Goal: Task Accomplishment & Management: Use online tool/utility

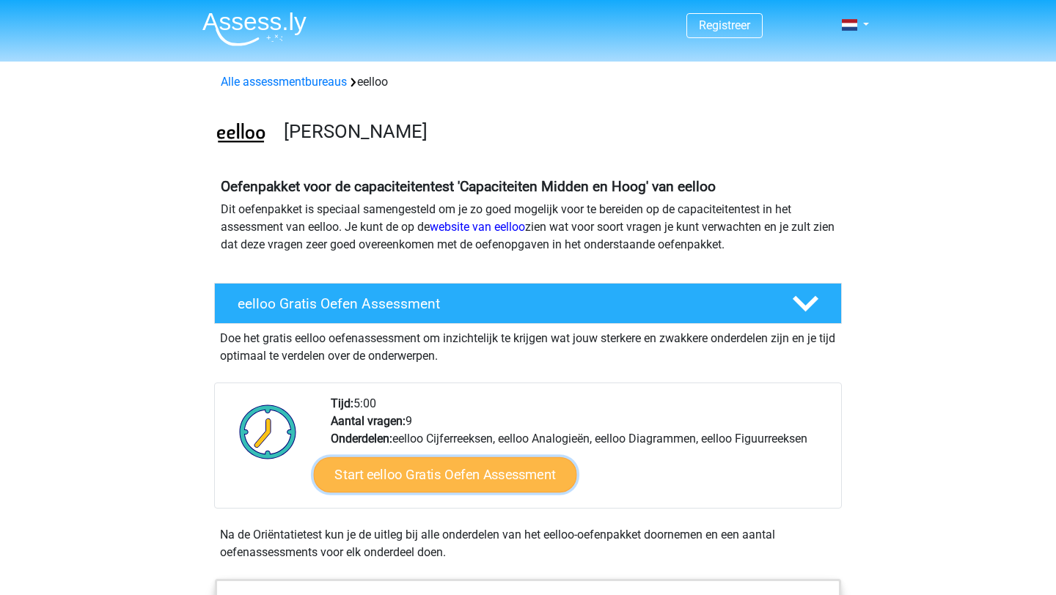
click at [449, 471] on link "Start eelloo Gratis Oefen Assessment" at bounding box center [445, 474] width 263 height 35
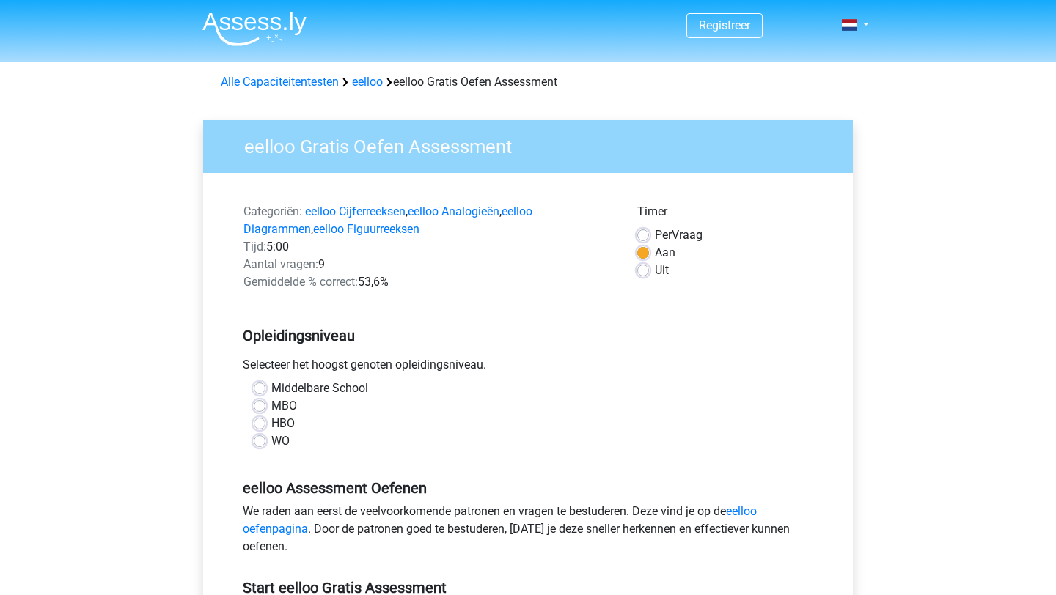
click at [258, 430] on div "HBO" at bounding box center [528, 424] width 548 height 18
click at [271, 424] on label "HBO" at bounding box center [282, 424] width 23 height 18
click at [261, 424] on input "HBO" at bounding box center [260, 422] width 12 height 15
radio input "true"
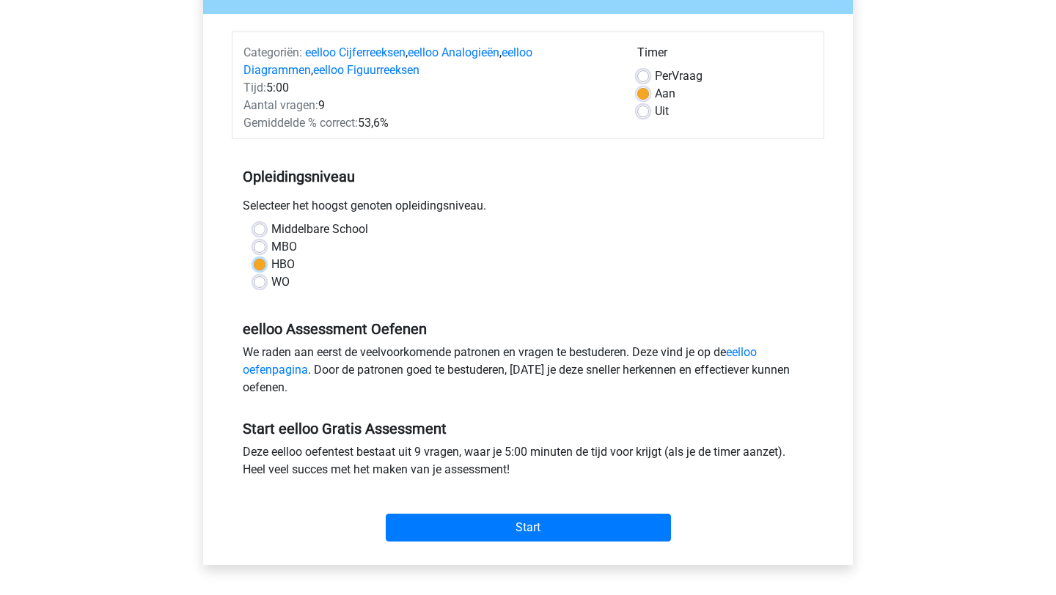
scroll to position [320, 0]
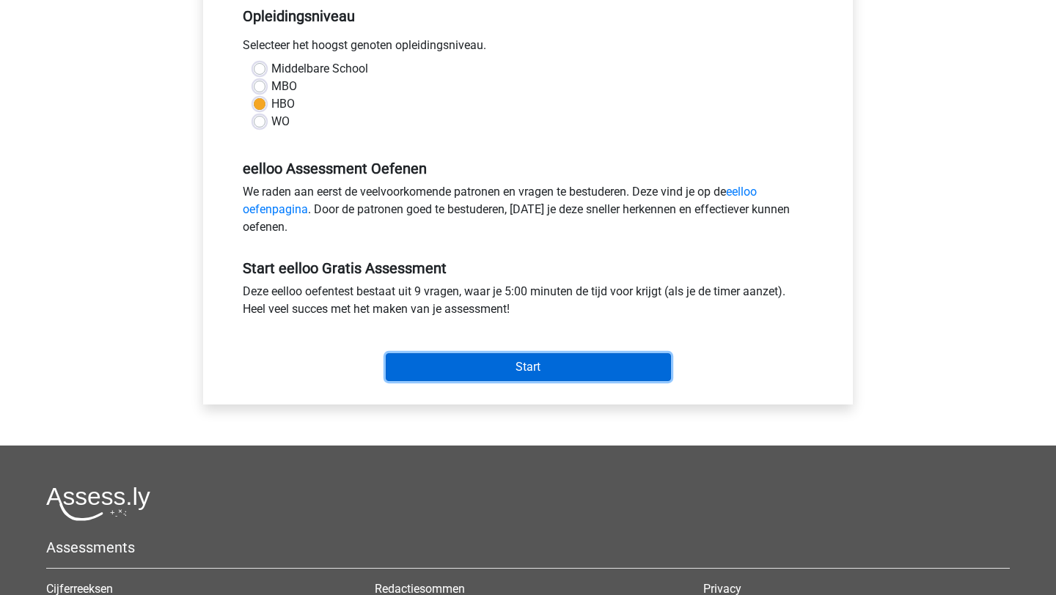
click at [441, 369] on input "Start" at bounding box center [528, 367] width 285 height 28
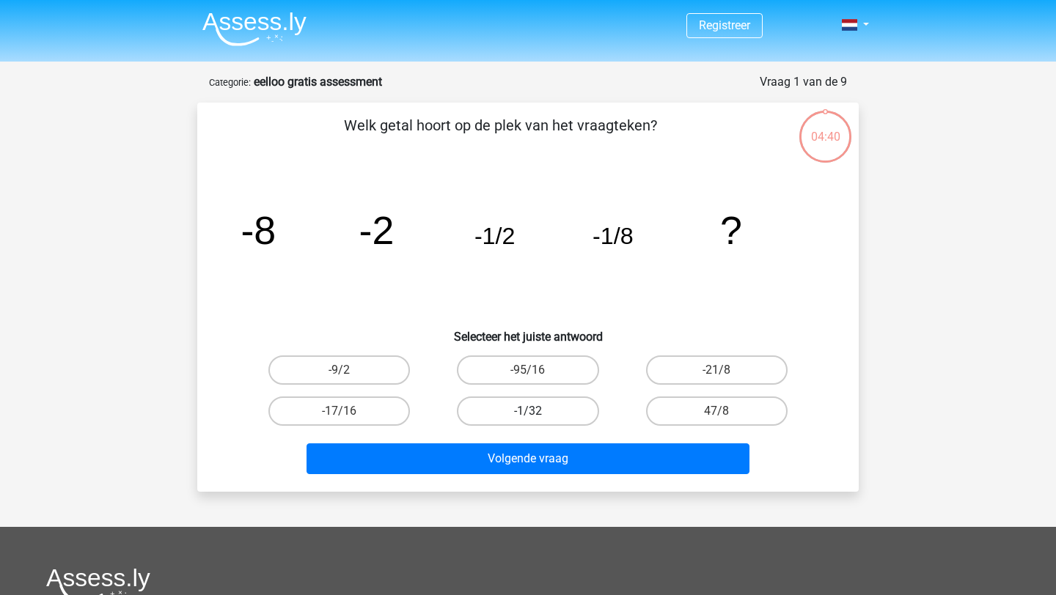
click at [516, 422] on label "-1/32" at bounding box center [527, 411] width 141 height 29
click at [528, 421] on input "-1/32" at bounding box center [533, 416] width 10 height 10
radio input "true"
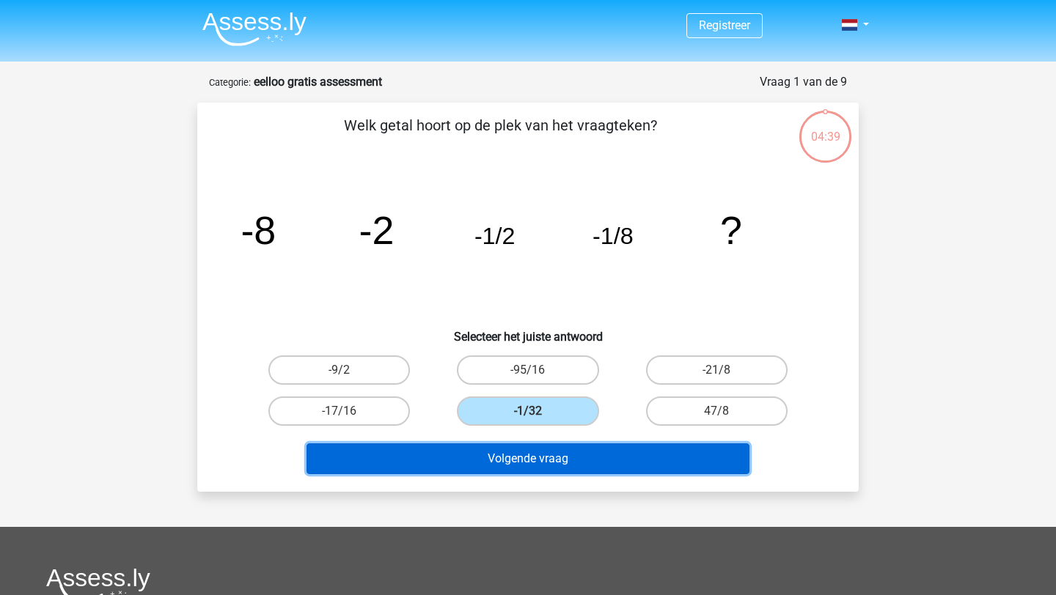
click at [523, 460] on button "Volgende vraag" at bounding box center [528, 459] width 444 height 31
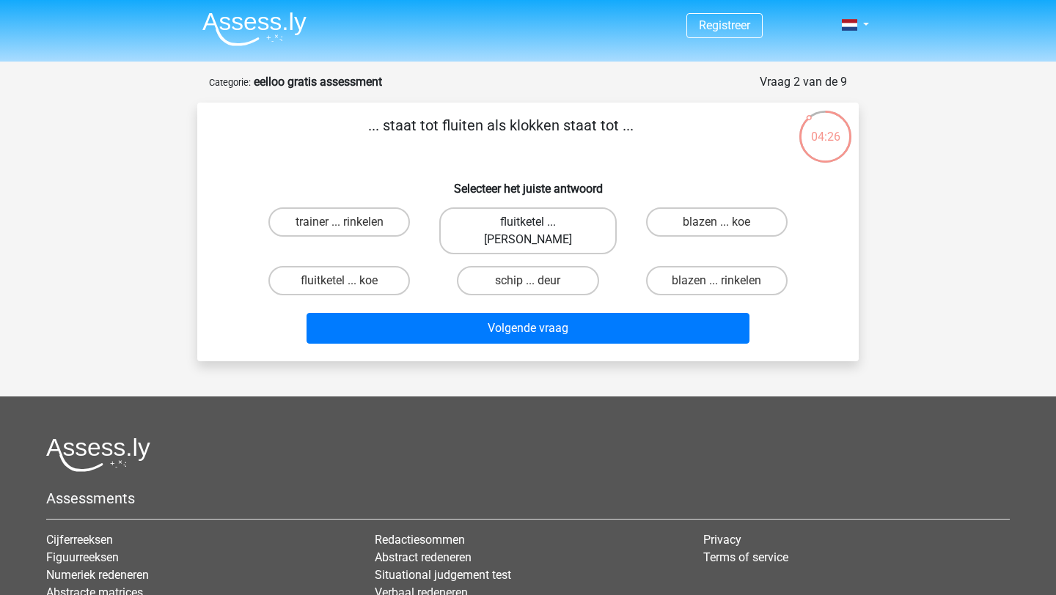
click at [583, 223] on label "fluitketel ... luiden" at bounding box center [527, 230] width 177 height 47
click at [537, 223] on input "fluitketel ... luiden" at bounding box center [533, 227] width 10 height 10
radio input "true"
